Goal: Task Accomplishment & Management: Use online tool/utility

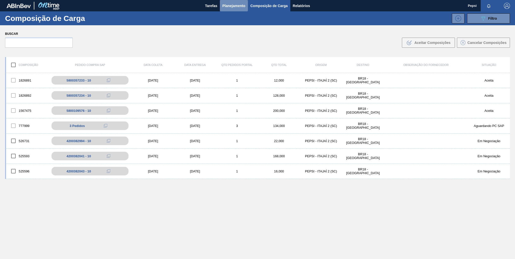
drag, startPoint x: 0, startPoint y: 0, endPoint x: 236, endPoint y: 7, distance: 236.3
click at [236, 7] on span "Planejamento" at bounding box center [233, 6] width 23 height 6
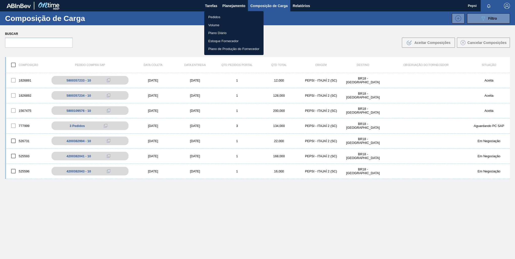
click at [215, 16] on li "Pedidos" at bounding box center [233, 17] width 59 height 8
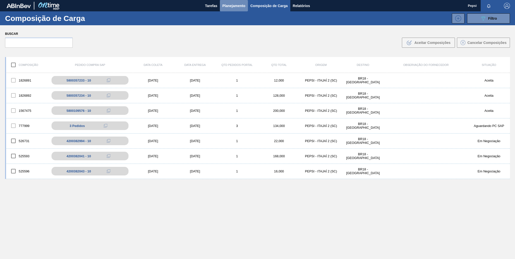
click at [235, 8] on span "Planejamento" at bounding box center [233, 6] width 23 height 6
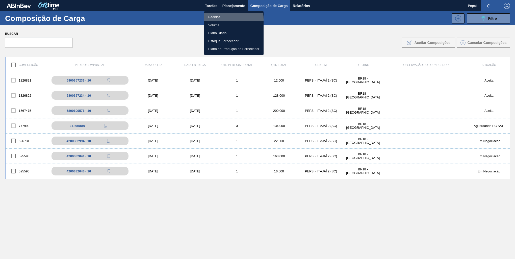
click at [212, 19] on li "Pedidos" at bounding box center [233, 17] width 59 height 8
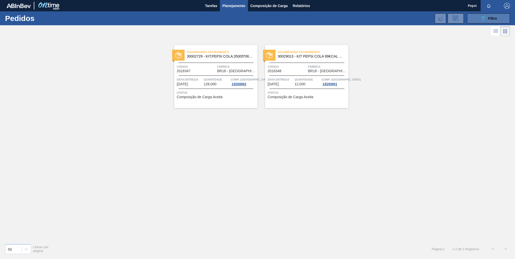
click at [496, 18] on span "Filtro" at bounding box center [492, 18] width 9 height 4
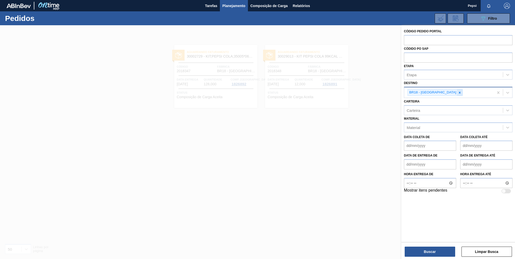
click at [459, 92] on icon at bounding box center [460, 93] width 2 height 2
type input "v"
type input "cebrasa"
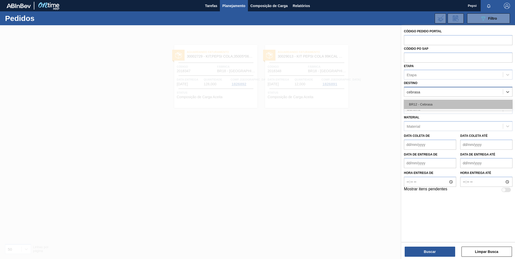
click at [428, 102] on div "BR12 - Cebrasa" at bounding box center [458, 104] width 108 height 9
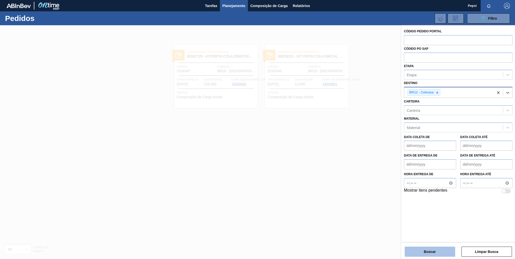
click at [428, 249] on button "Buscar" at bounding box center [429, 252] width 50 height 10
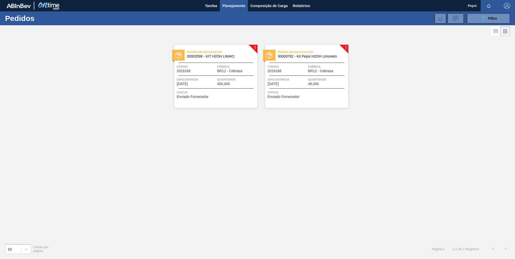
click at [204, 79] on span "Data entrega" at bounding box center [196, 79] width 39 height 5
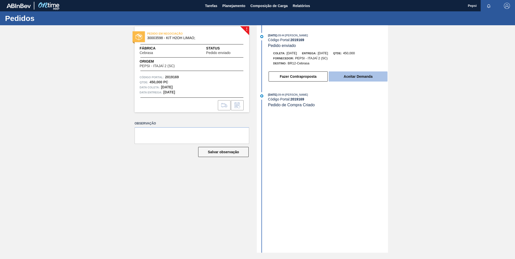
click at [356, 79] on button "Aceitar Demanda" at bounding box center [358, 76] width 59 height 10
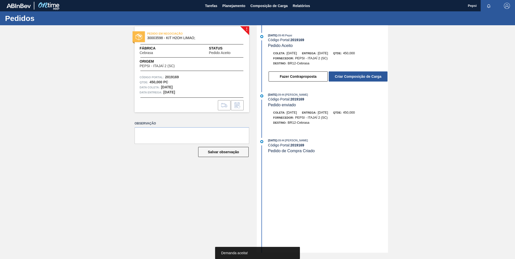
click at [356, 79] on button "Criar Composição de Carga" at bounding box center [358, 76] width 59 height 10
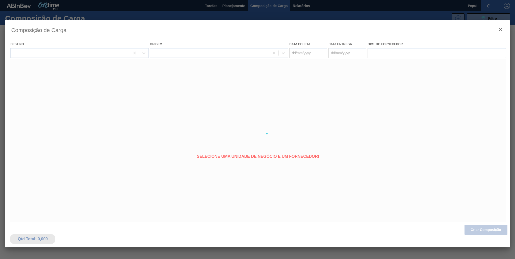
type coleta "[DATE]"
type entrega "[DATE]"
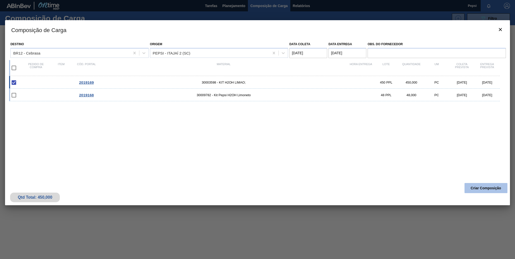
click at [481, 189] on button "Criar Composição" at bounding box center [485, 188] width 43 height 10
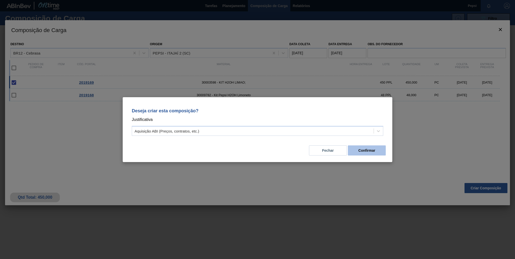
click at [362, 150] on button "Confirmar" at bounding box center [367, 150] width 38 height 10
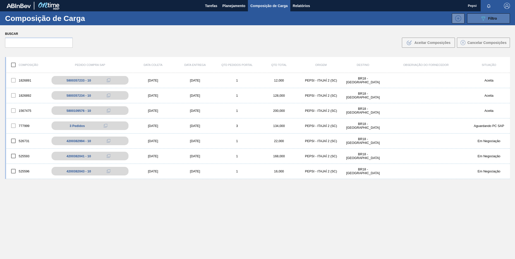
click at [487, 16] on div "089F7B8B-B2A5-4AFE-B5C0-19BA573D28AC Filtro" at bounding box center [488, 18] width 17 height 6
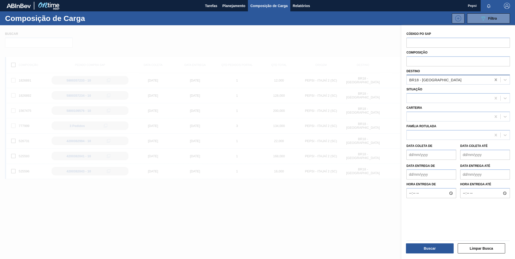
click at [495, 81] on icon at bounding box center [495, 79] width 5 height 5
type input "cebrasa"
click at [459, 93] on div "BR12 - Cebrasa" at bounding box center [457, 92] width 103 height 9
click at [429, 249] on button "Buscar" at bounding box center [430, 248] width 48 height 10
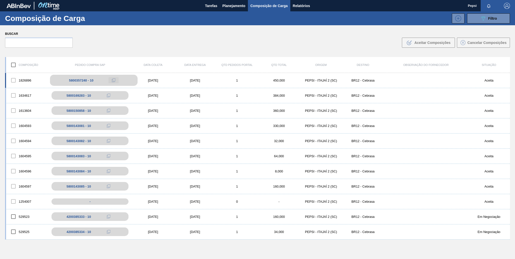
click at [114, 79] on icon at bounding box center [114, 80] width 4 height 4
click at [233, 6] on span "Planejamento" at bounding box center [233, 6] width 23 height 6
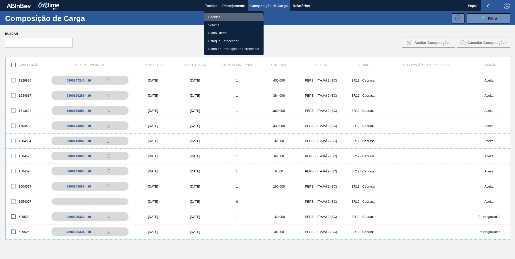
click at [213, 19] on li "Pedidos" at bounding box center [233, 17] width 59 height 8
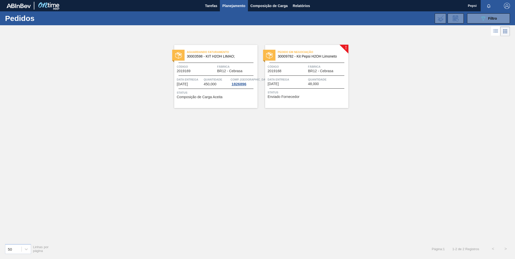
click at [306, 85] on div "Data entrega 02/09/2025" at bounding box center [286, 81] width 39 height 9
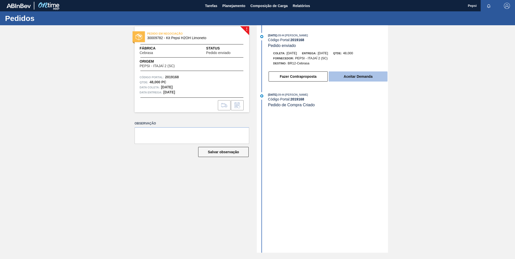
click at [351, 77] on button "Aceitar Demanda" at bounding box center [358, 76] width 59 height 10
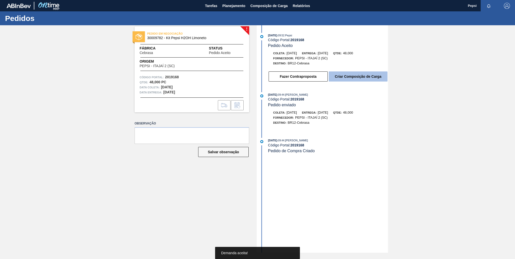
click at [358, 79] on button "Criar Composição de Carga" at bounding box center [358, 76] width 59 height 10
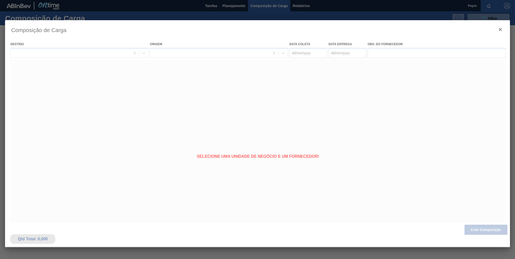
type coleta "[DATE]"
type entrega "[DATE]"
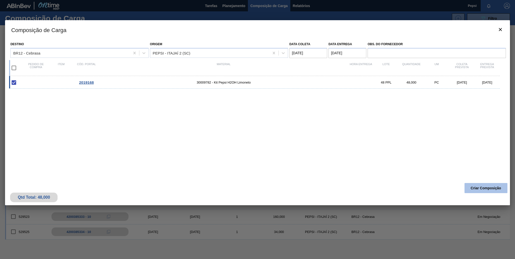
click at [491, 186] on button "Criar Composição" at bounding box center [485, 188] width 43 height 10
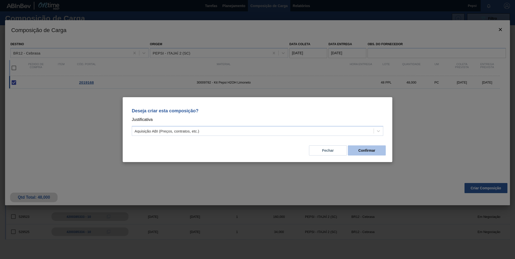
click at [377, 151] on button "Confirmar" at bounding box center [367, 150] width 38 height 10
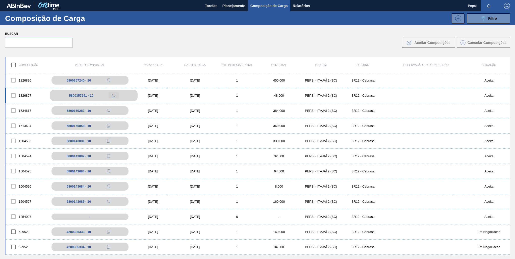
click at [113, 94] on icon at bounding box center [114, 96] width 4 height 4
click at [197, 180] on div "1604596 5800143084 - 10 16/10/2024 21/10/2024 1 8,000 PEPSI - ITAJAÍ 2 (SC) BR1…" at bounding box center [257, 186] width 505 height 15
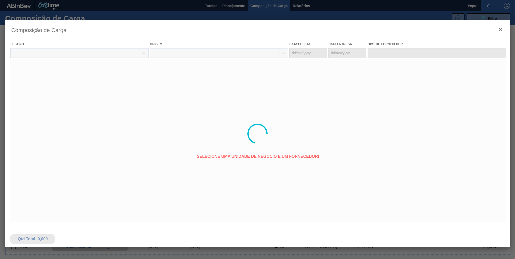
type coleta "[DATE]"
type entrega "[DATE]"
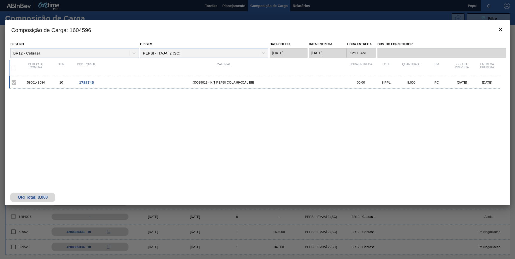
click at [233, 174] on div "Destino BR12 - Cebrasa Origem PEPSI - ITAJAÍ 2 (SC) Data coleta 16/10/2024 Data…" at bounding box center [257, 109] width 504 height 141
click at [499, 28] on icon "botão de ícone" at bounding box center [500, 29] width 3 height 3
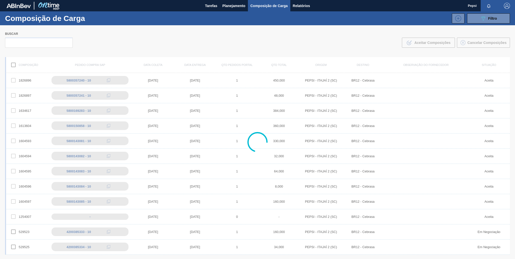
click at [184, 130] on div at bounding box center [257, 142] width 515 height 234
